Goal: Information Seeking & Learning: Understand process/instructions

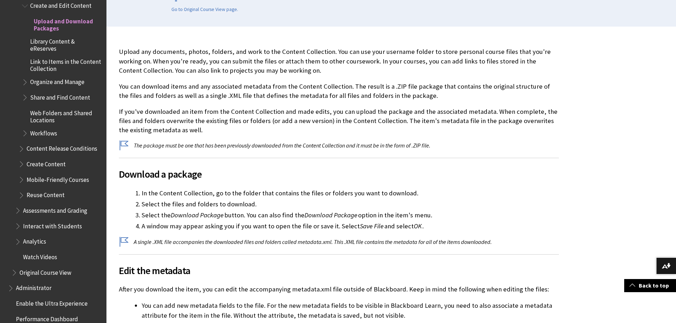
scroll to position [213, 0]
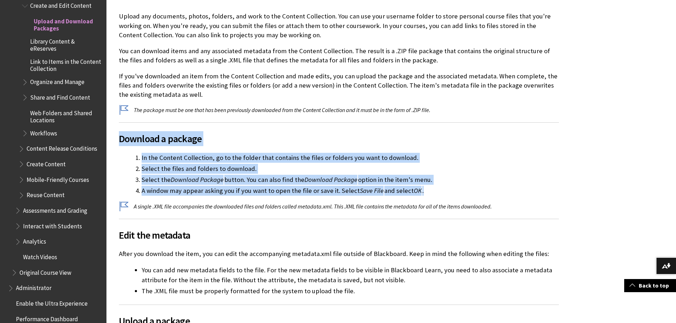
drag, startPoint x: 121, startPoint y: 137, endPoint x: 414, endPoint y: 194, distance: 297.9
click at [432, 194] on div "Upload any documents, photos, folders, and work to the Content Collection. You …" at bounding box center [339, 207] width 440 height 391
click at [235, 196] on li "A window may appear asking you if you want to open the file or save it. Select …" at bounding box center [350, 191] width 417 height 10
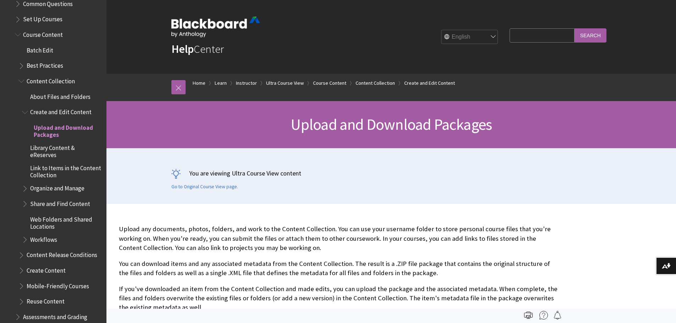
scroll to position [939, 0]
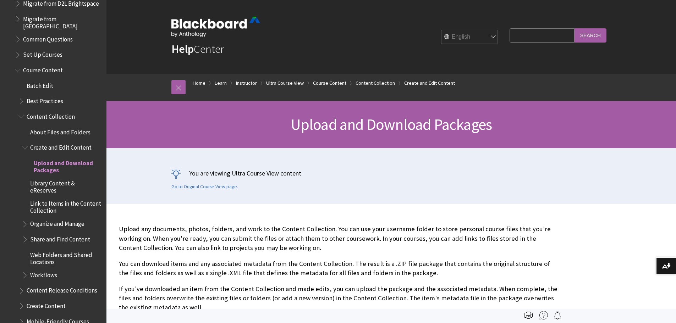
click at [40, 114] on span "Content Collection" at bounding box center [51, 116] width 48 height 10
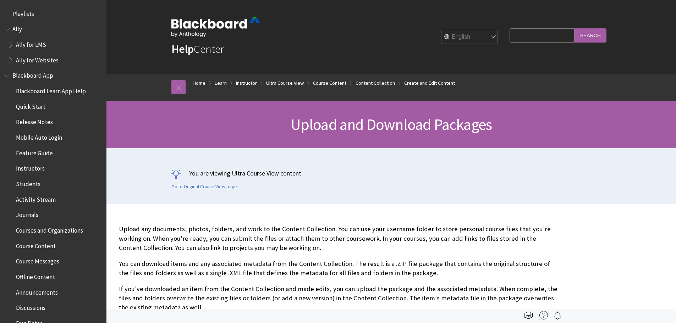
scroll to position [1081, 0]
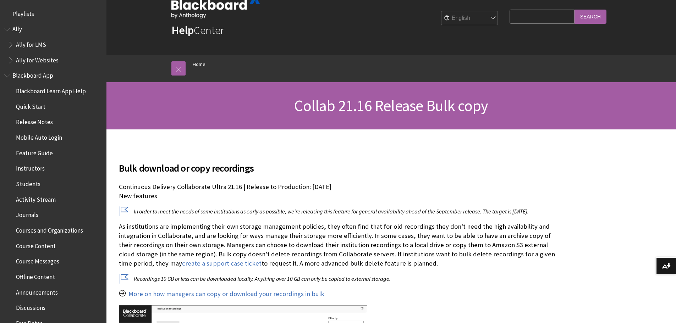
scroll to position [54, 0]
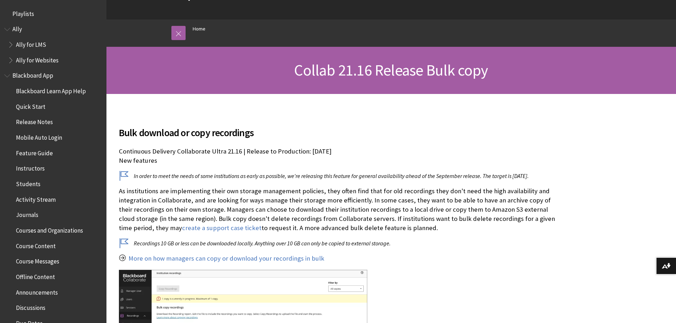
click at [334, 128] on h2 "Bulk download or copy recordings" at bounding box center [339, 128] width 440 height 23
click at [361, 149] on p "Continuous Delivery Collaborate Ultra 21.16 | Release to Production: 6 Septembe…" at bounding box center [339, 156] width 440 height 18
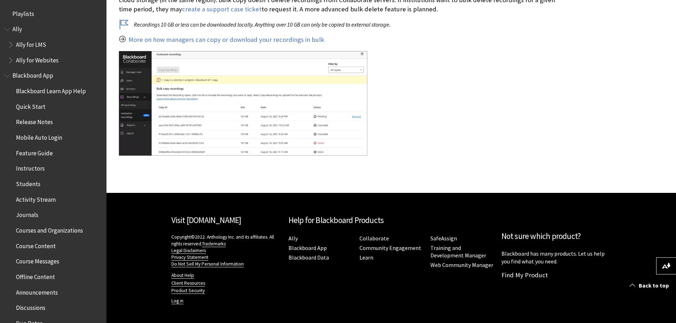
scroll to position [96, 0]
